Goal: Information Seeking & Learning: Learn about a topic

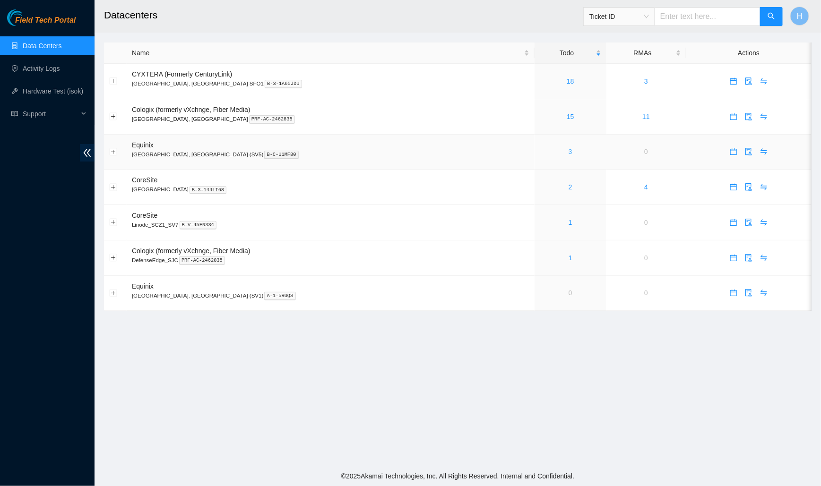
click at [568, 154] on link "3" at bounding box center [570, 152] width 4 height 8
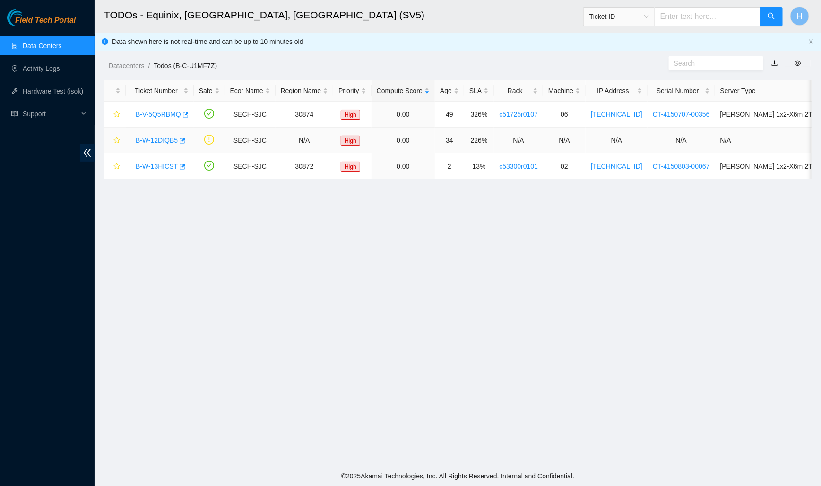
click at [158, 139] on link "B-W-12DIQB5" at bounding box center [157, 141] width 42 height 8
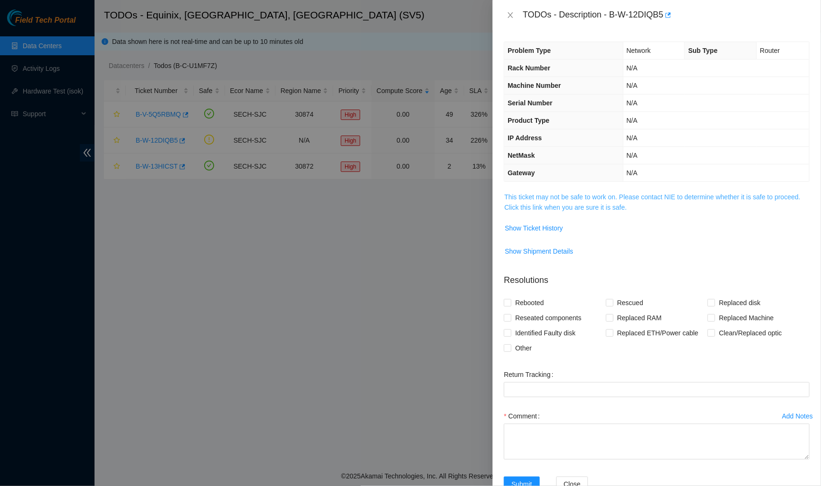
click at [556, 205] on link "This ticket may not be safe to work on. Please contact NIE to determine whether…" at bounding box center [652, 202] width 296 height 18
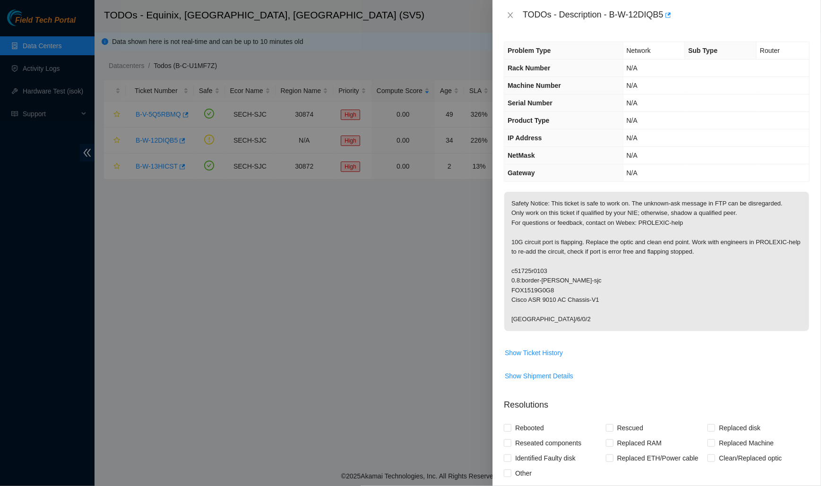
click at [480, 160] on div at bounding box center [410, 243] width 821 height 486
drag, startPoint x: 667, startPoint y: 12, endPoint x: 612, endPoint y: 9, distance: 54.8
click at [612, 9] on div "TODOs - Description - B-W-12DIQB5" at bounding box center [665, 15] width 287 height 15
copy div "B-W-12DIQB5"
click at [511, 16] on icon "close" at bounding box center [510, 15] width 5 height 6
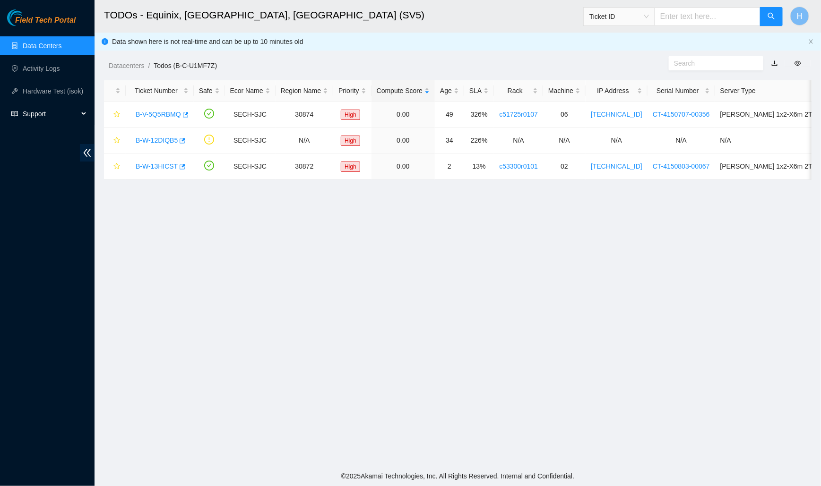
click at [61, 116] on span "Support" at bounding box center [51, 113] width 56 height 19
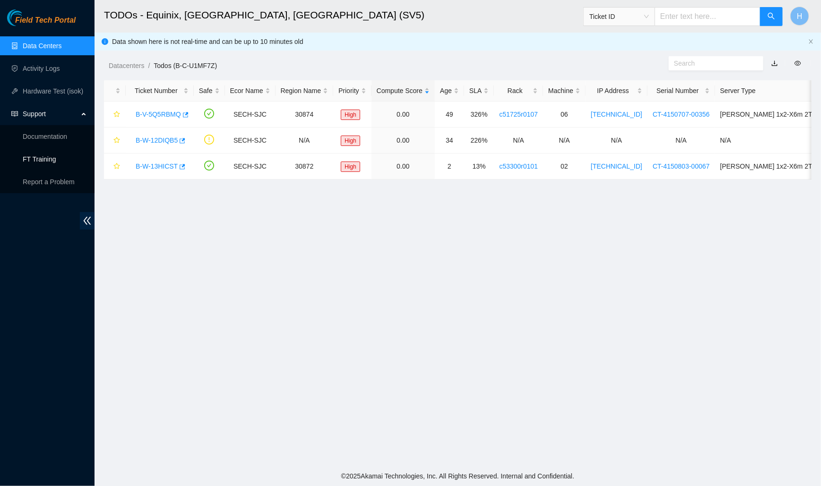
click at [56, 155] on link "FT Training" at bounding box center [40, 159] width 34 height 8
